Goal: Find specific page/section: Find specific page/section

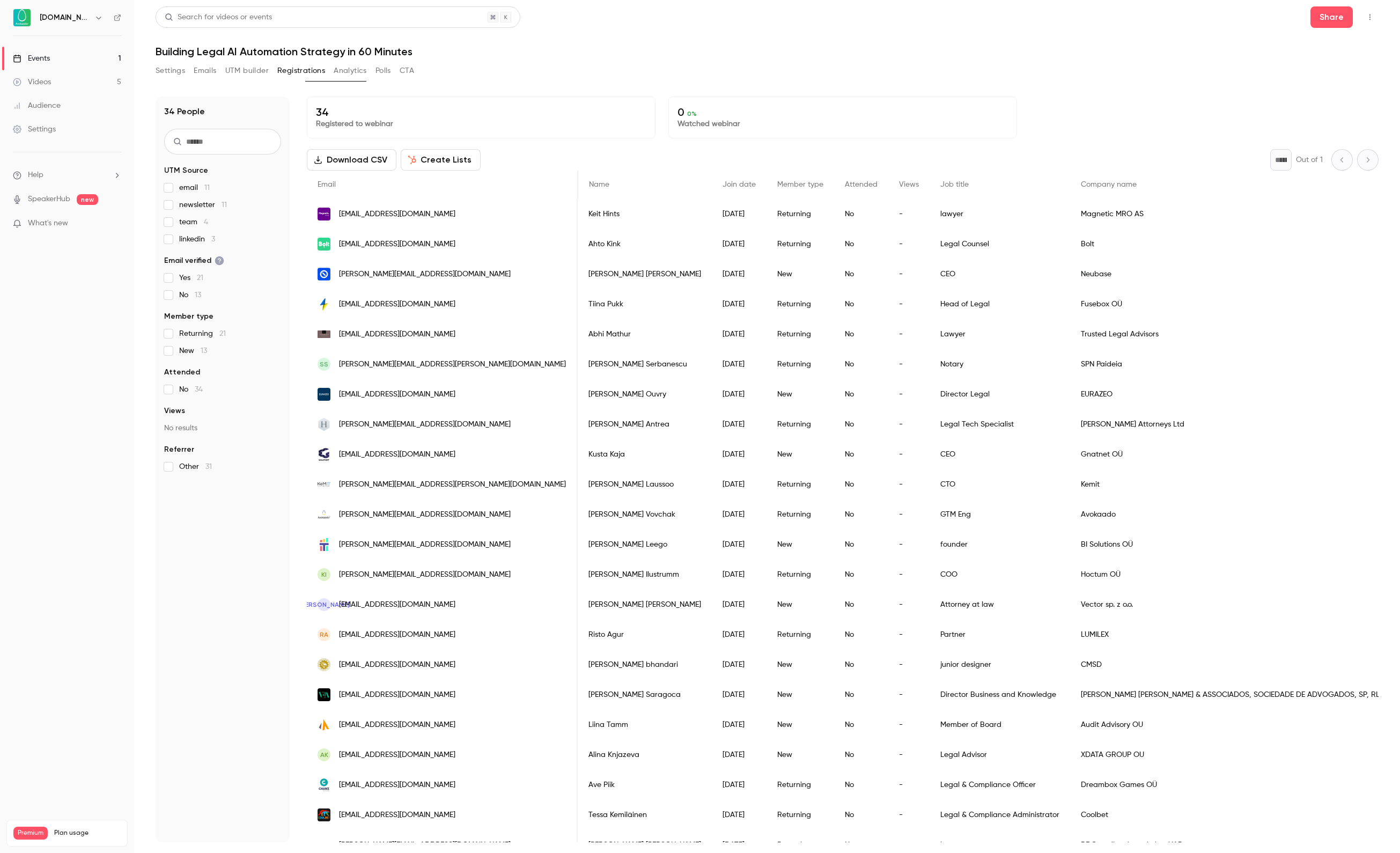
scroll to position [0, 1419]
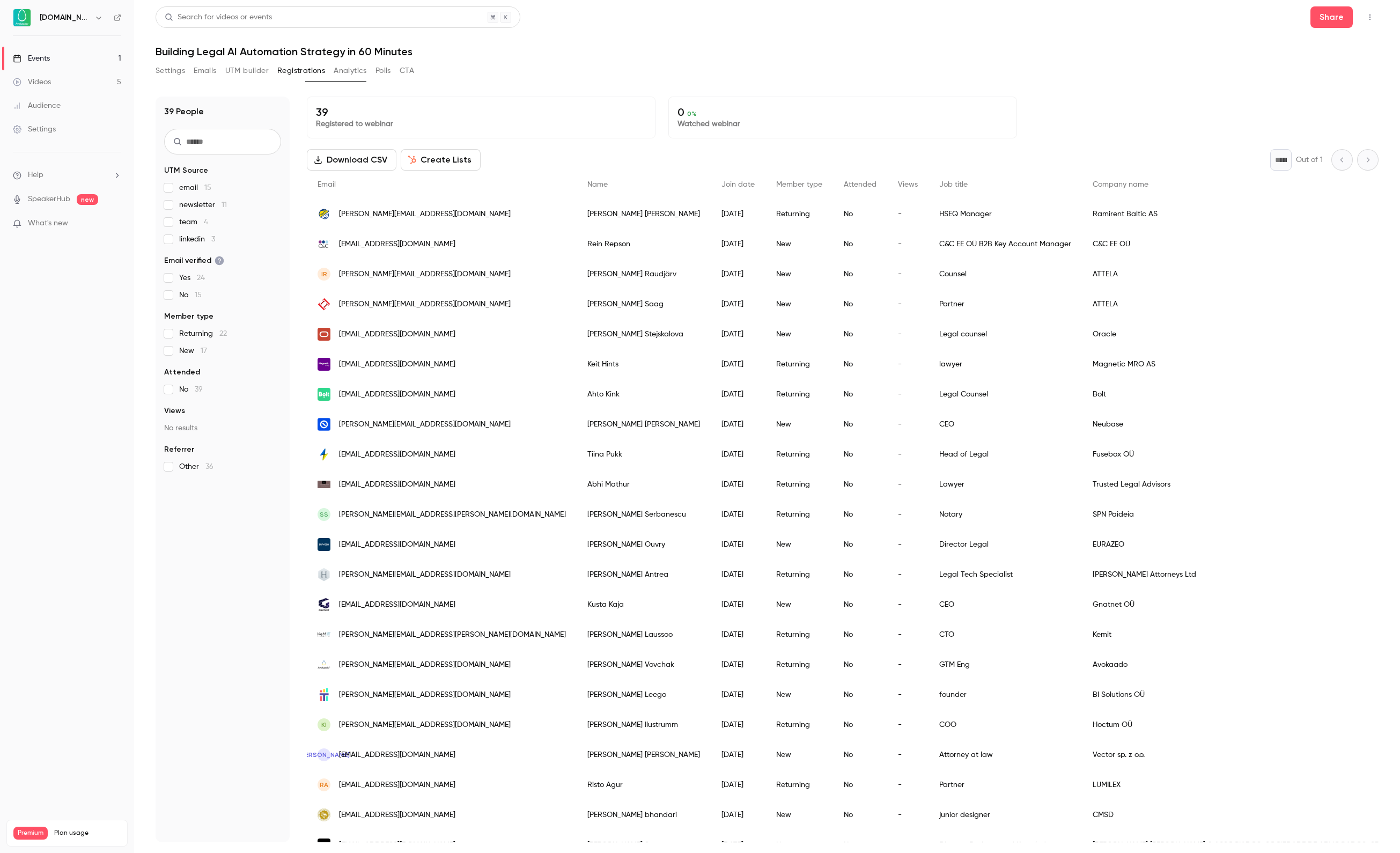
click at [38, 43] on ul "Events 1 Videos 5 Audience Settings" at bounding box center [67, 94] width 134 height 116
click at [38, 46] on ul "Events 1 Videos 5 Audience Settings" at bounding box center [67, 94] width 134 height 116
click at [38, 67] on link "Events 1" at bounding box center [67, 59] width 134 height 24
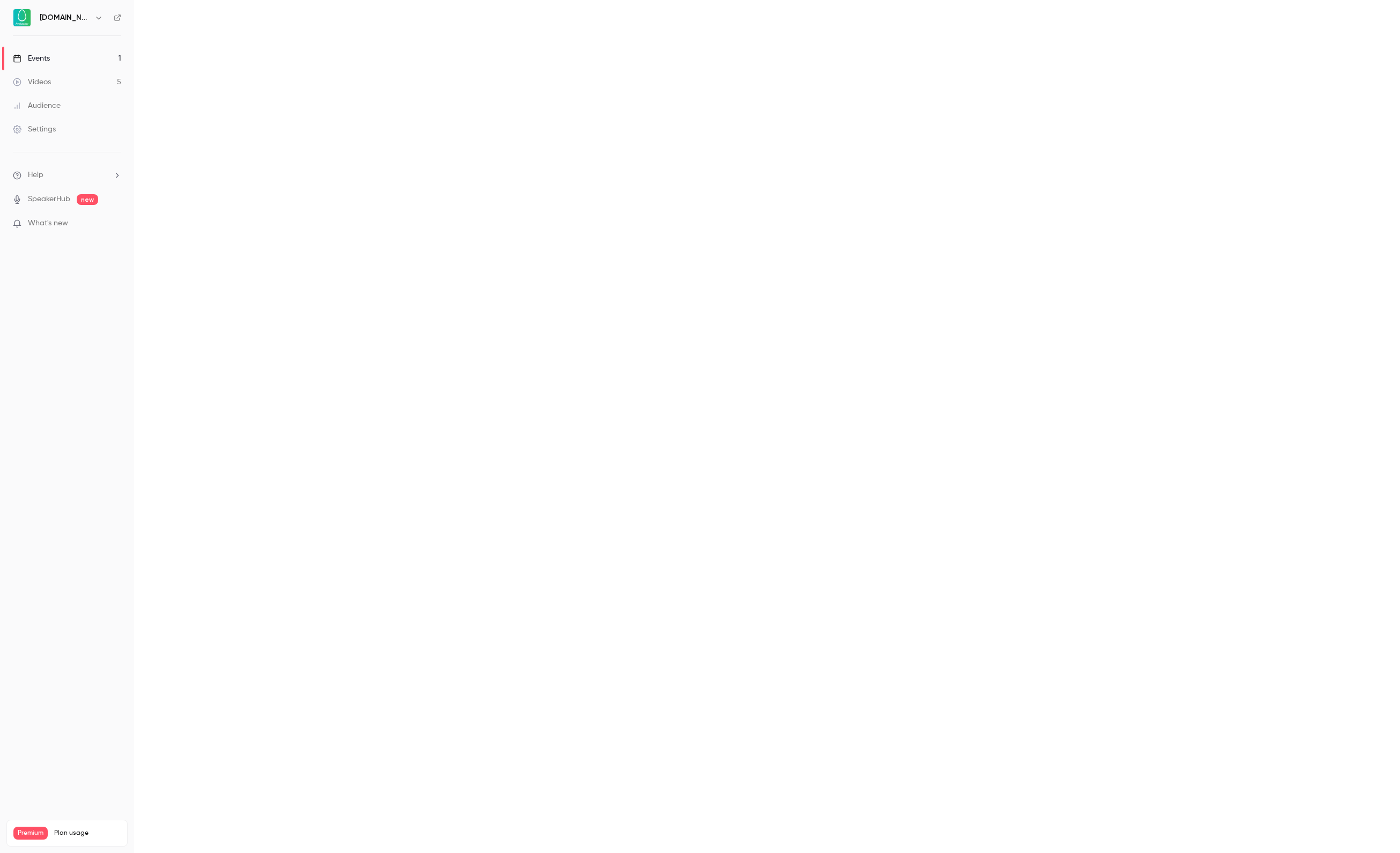
click at [38, 55] on div "Events" at bounding box center [31, 58] width 37 height 11
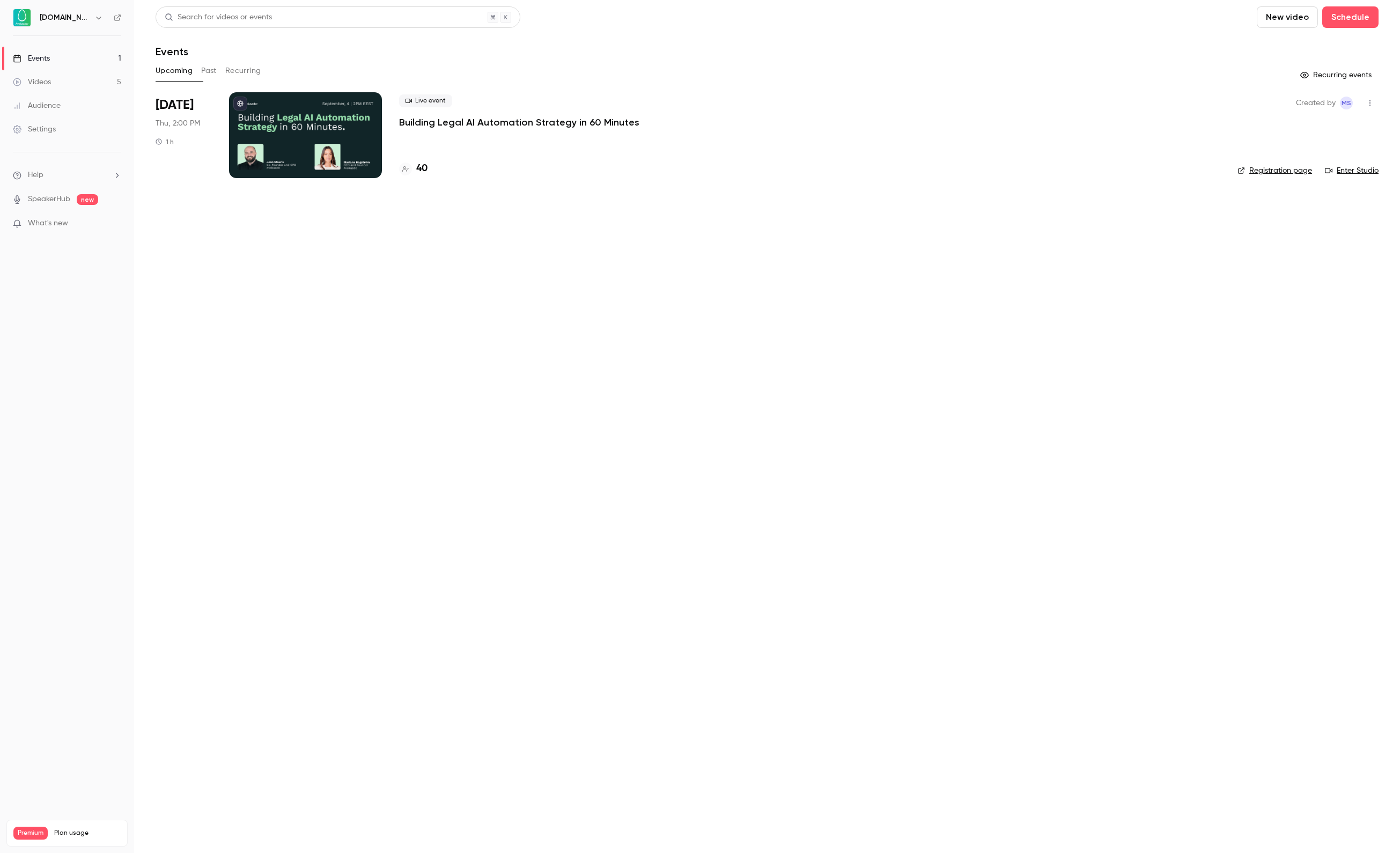
click at [424, 168] on h4 "40" at bounding box center [422, 168] width 12 height 14
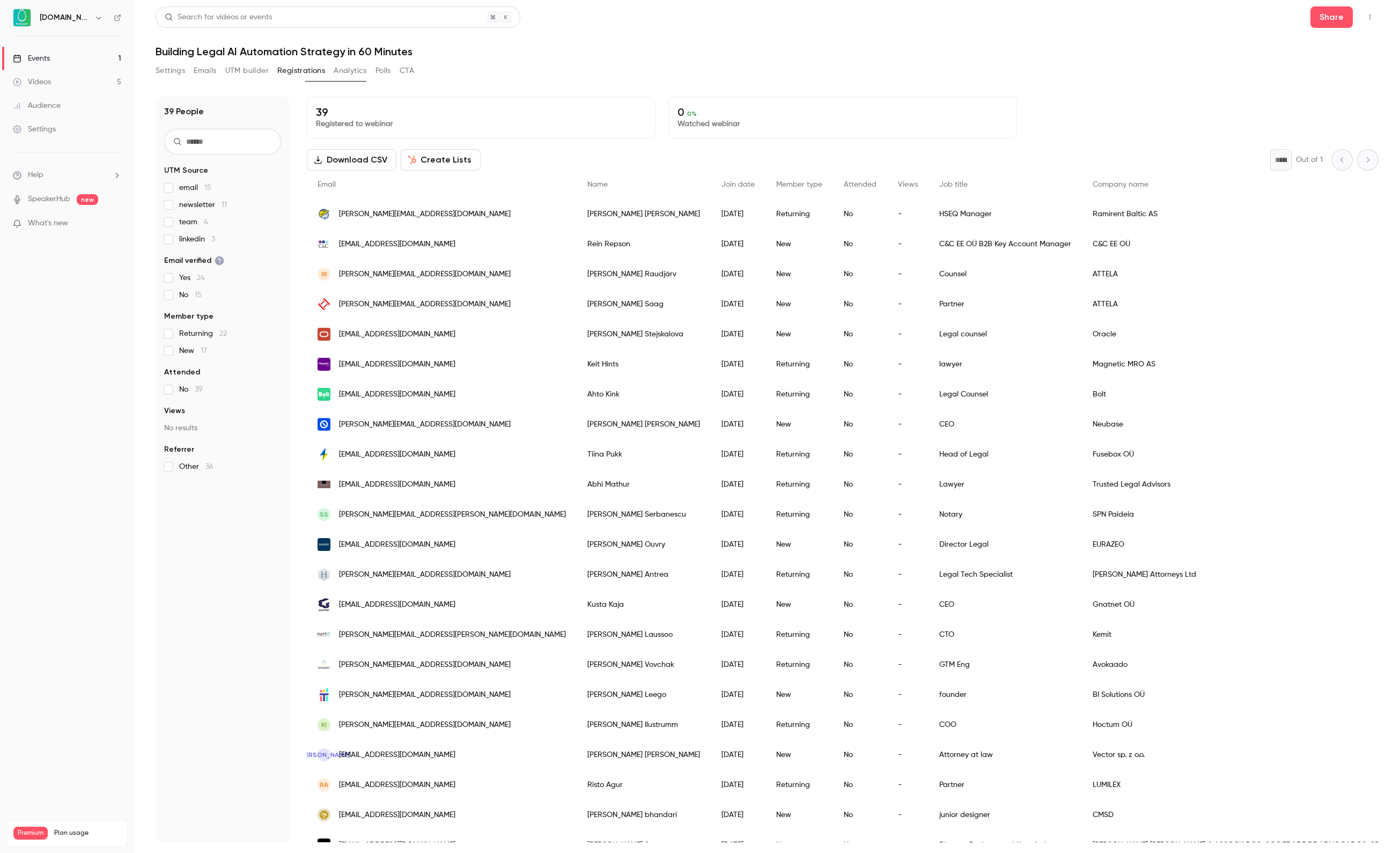
click at [50, 56] on div "Events" at bounding box center [31, 58] width 37 height 11
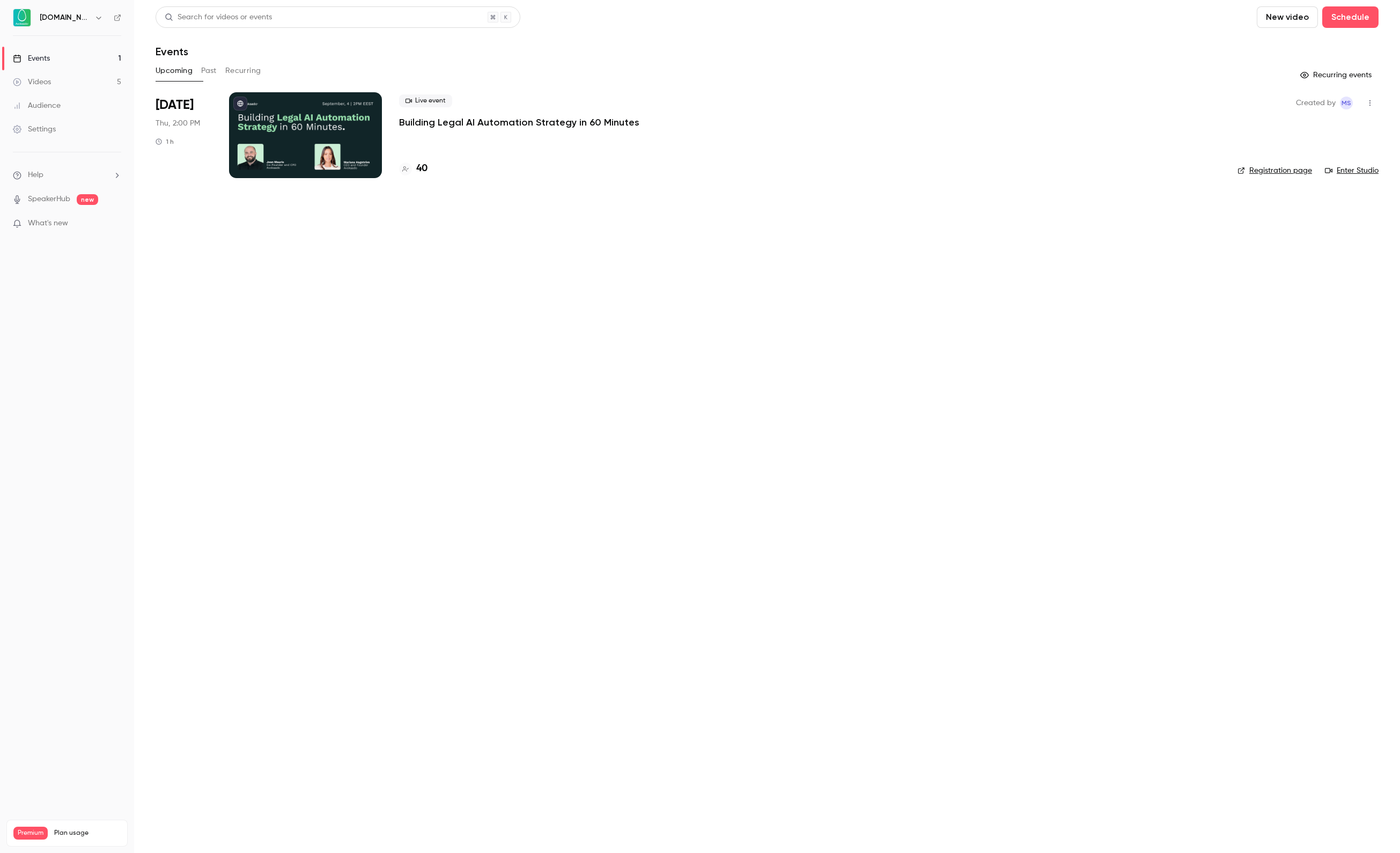
click at [425, 168] on h4 "40" at bounding box center [422, 168] width 12 height 14
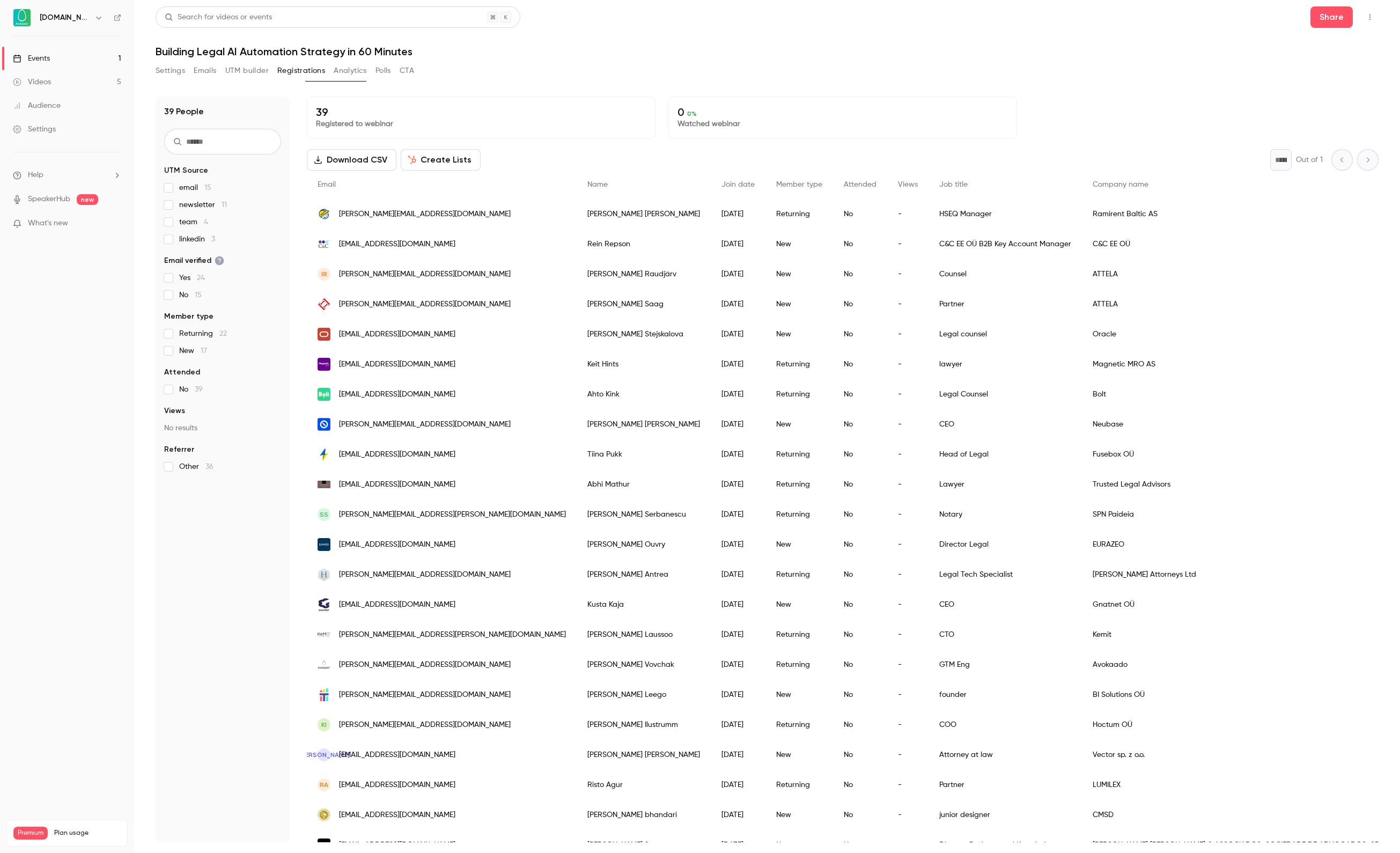
click at [191, 463] on span "Other 36" at bounding box center [197, 466] width 35 height 11
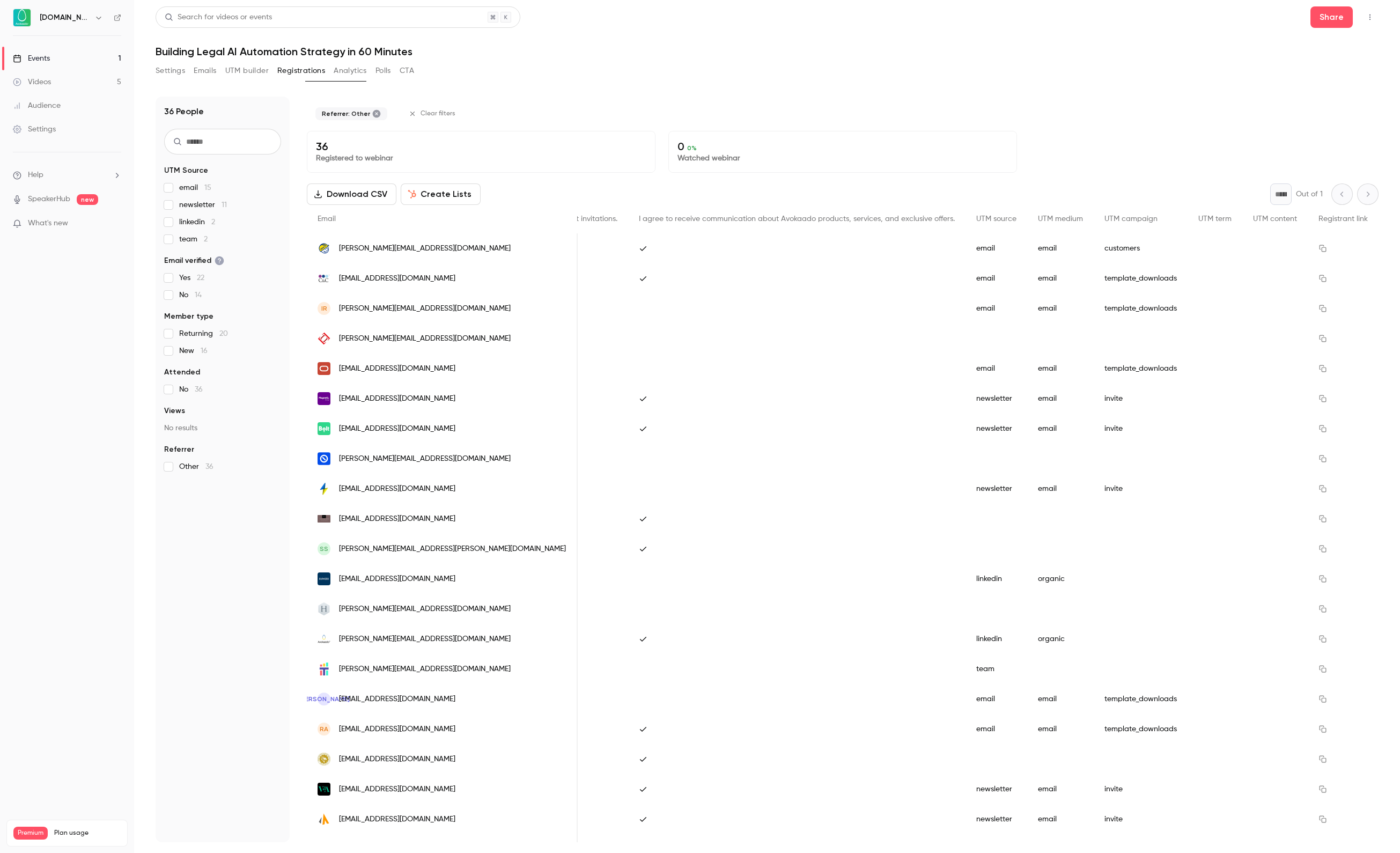
scroll to position [0, 1448]
click at [68, 56] on link "Events 1" at bounding box center [67, 59] width 134 height 24
